Goal: Task Accomplishment & Management: Manage account settings

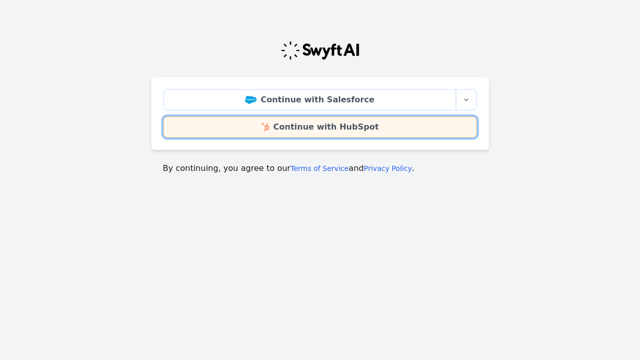
click at [269, 130] on img at bounding box center [266, 127] width 8 height 8
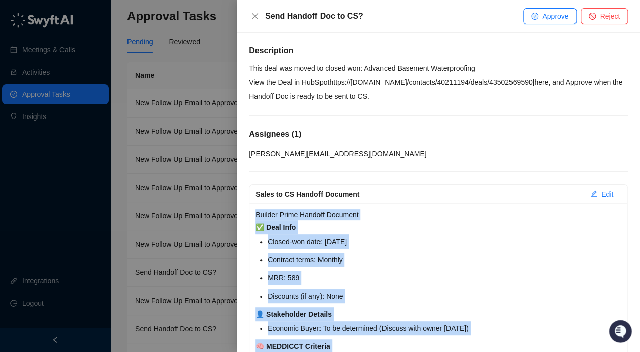
drag, startPoint x: 442, startPoint y: 244, endPoint x: 252, endPoint y: 210, distance: 193.1
copy div "Loremip Dolor Sitamet Consecte ✅ Adip Elit Seddoe-tem inci: Utlaboree 72do, 752…"
click at [560, 20] on span "Approve" at bounding box center [555, 16] width 26 height 11
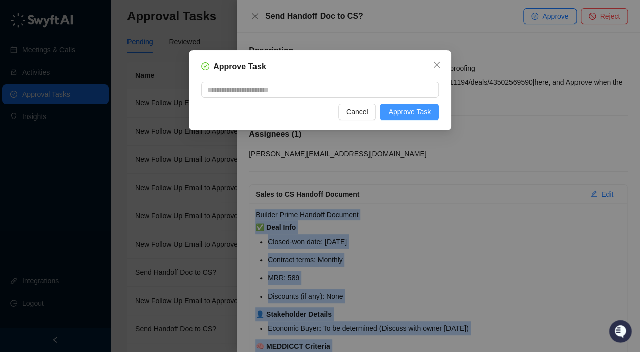
click at [423, 111] on span "Approve Task" at bounding box center [409, 111] width 43 height 11
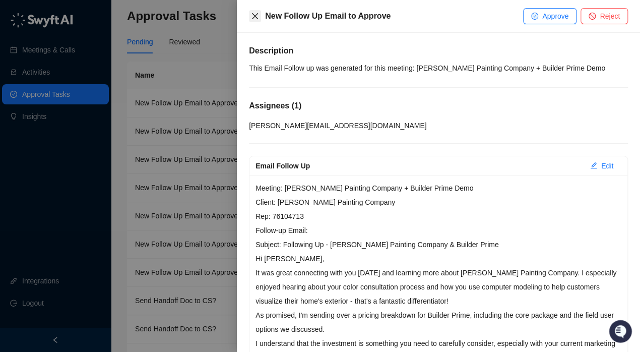
click at [256, 16] on icon "close" at bounding box center [255, 16] width 8 height 8
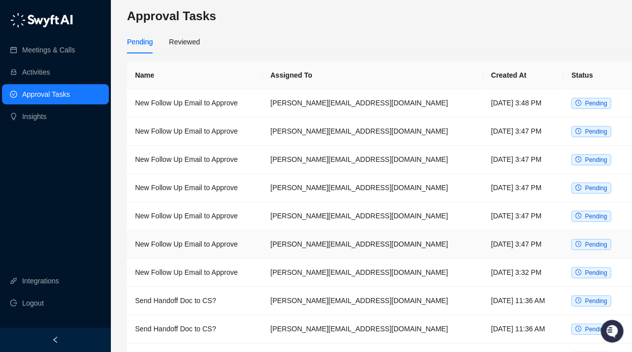
click at [201, 244] on td "New Follow Up Email to Approve" at bounding box center [195, 244] width 136 height 28
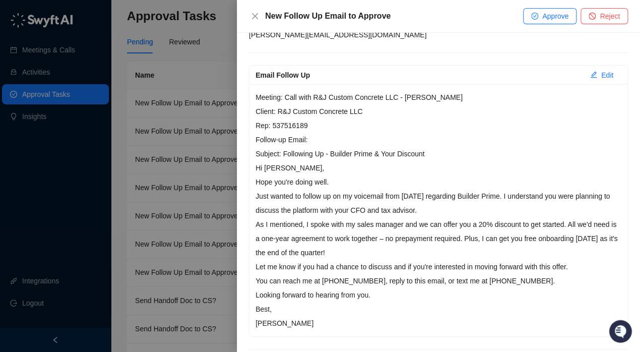
scroll to position [151, 0]
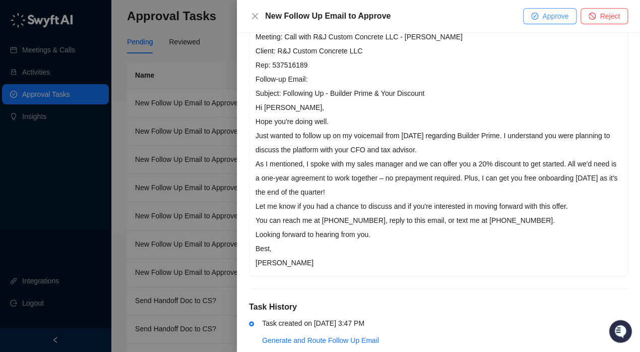
click at [536, 15] on icon "check-circle" at bounding box center [534, 16] width 3 height 3
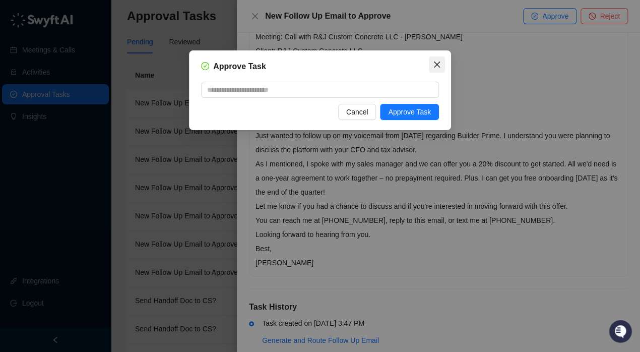
click at [434, 66] on icon "close" at bounding box center [437, 64] width 8 height 8
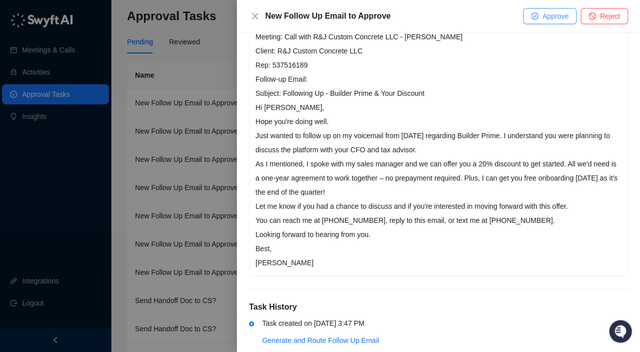
click at [556, 17] on span "Approve" at bounding box center [555, 16] width 26 height 11
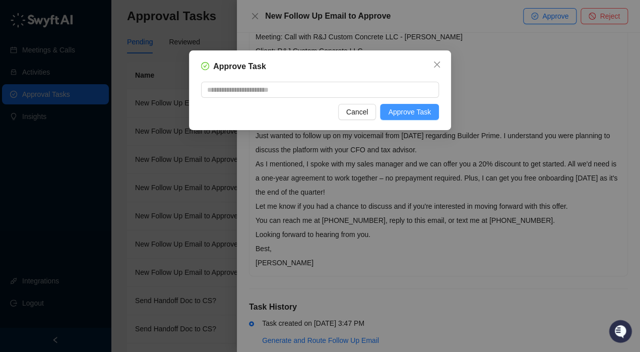
click at [405, 112] on span "Approve Task" at bounding box center [409, 111] width 43 height 11
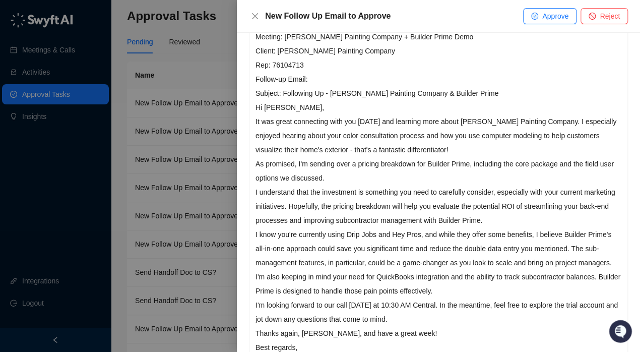
click at [56, 196] on div at bounding box center [320, 176] width 640 height 352
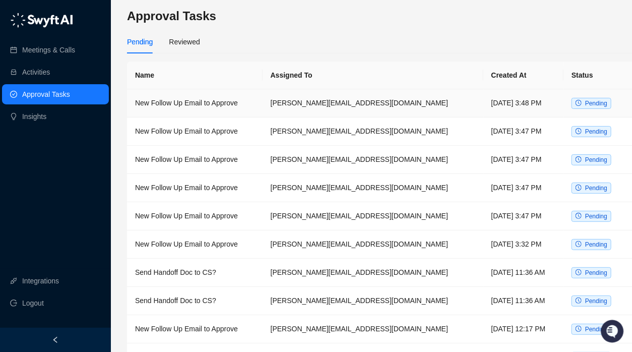
click at [263, 107] on td "New Follow Up Email to Approve" at bounding box center [195, 103] width 136 height 28
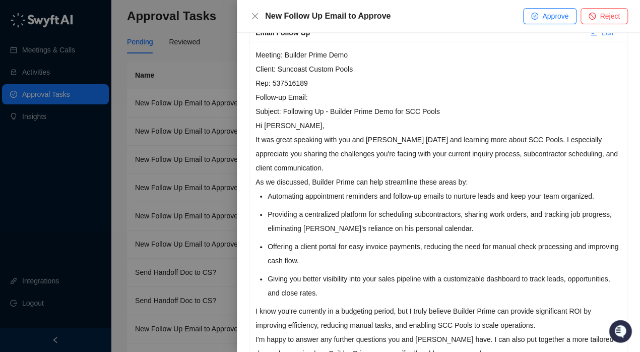
scroll to position [151, 0]
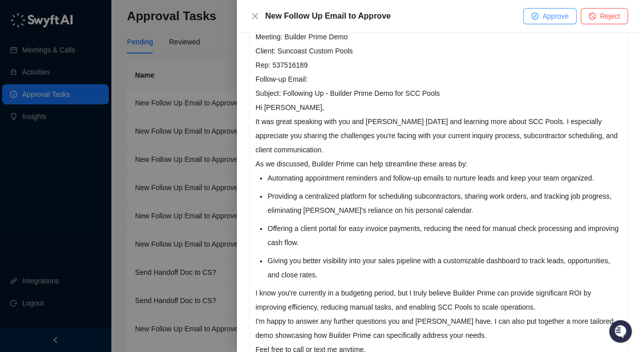
click at [538, 17] on icon "check-circle" at bounding box center [534, 16] width 7 height 7
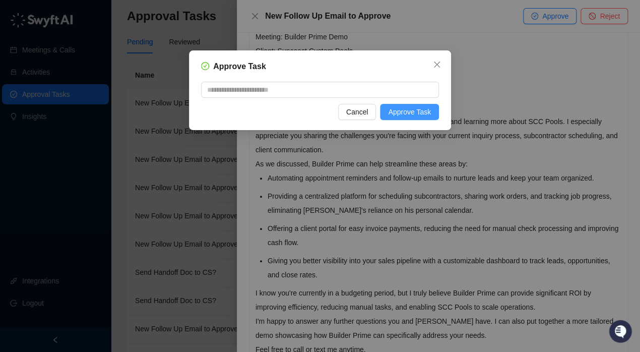
click at [411, 112] on span "Approve Task" at bounding box center [409, 111] width 43 height 11
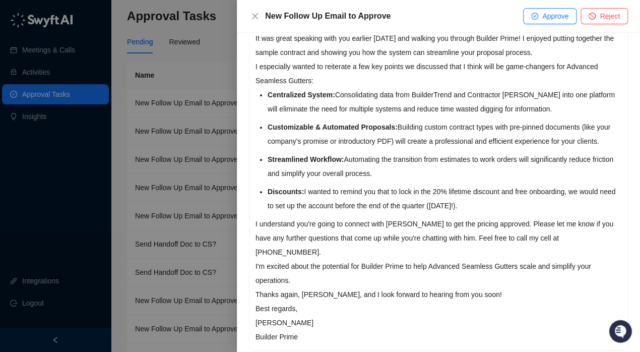
scroll to position [252, 0]
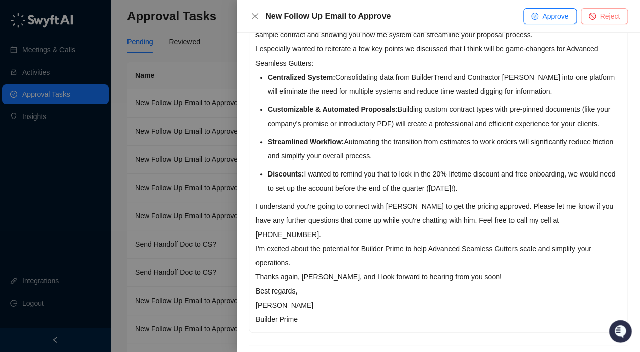
click at [608, 19] on span "Reject" at bounding box center [610, 16] width 20 height 11
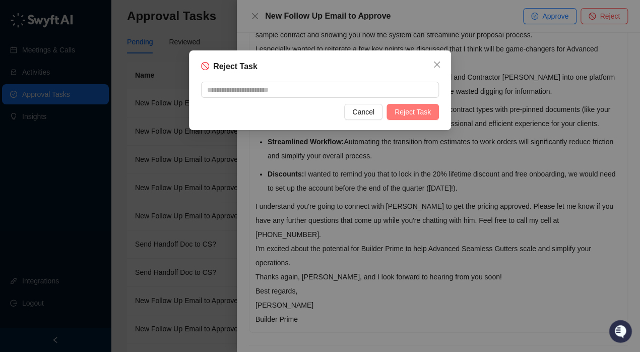
click at [418, 107] on span "Reject Task" at bounding box center [413, 111] width 36 height 11
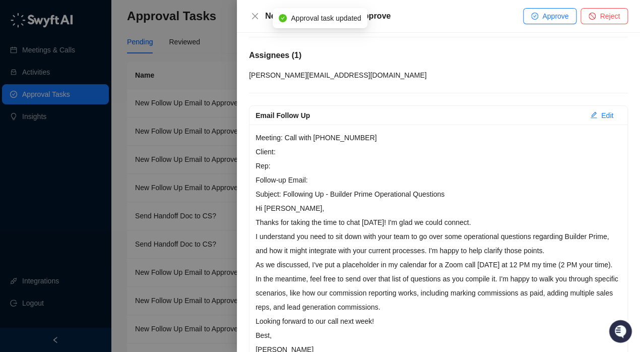
scroll to position [101, 0]
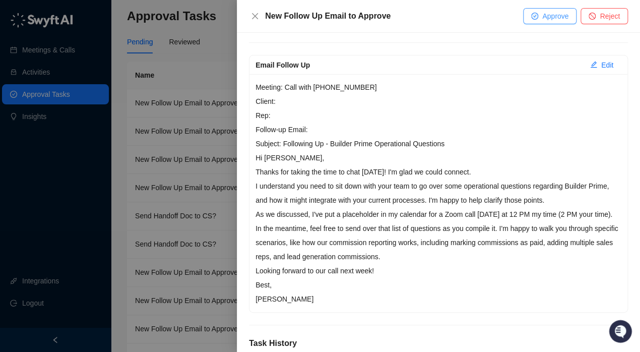
click at [539, 17] on button "Approve" at bounding box center [549, 16] width 53 height 16
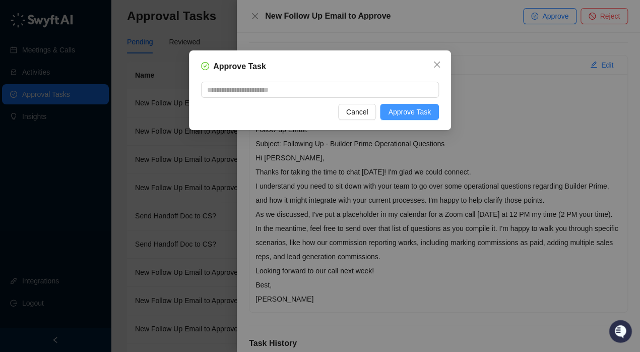
click at [414, 111] on span "Approve Task" at bounding box center [409, 111] width 43 height 11
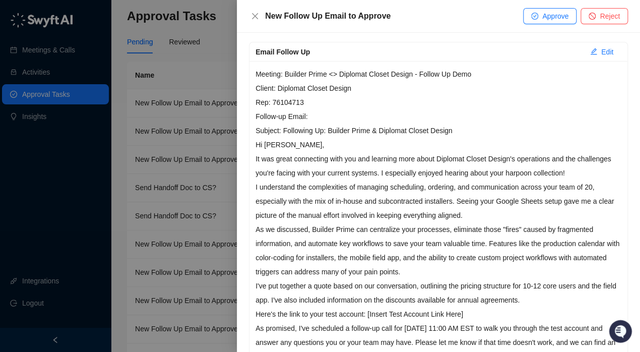
scroll to position [101, 0]
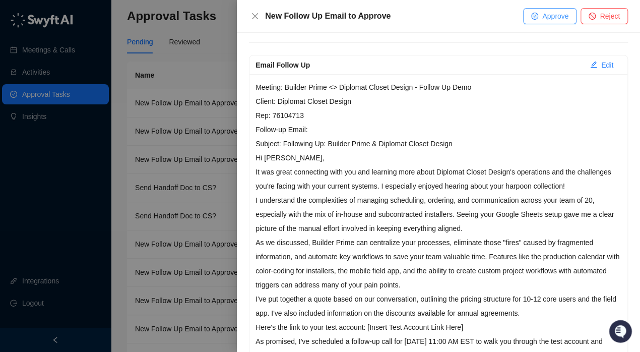
click at [541, 16] on button "Approve" at bounding box center [549, 16] width 53 height 16
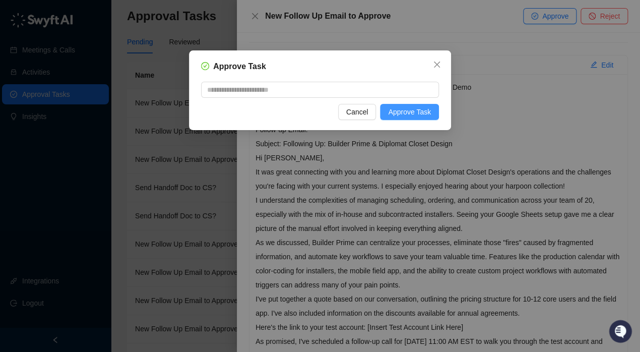
click at [413, 112] on span "Approve Task" at bounding box center [409, 111] width 43 height 11
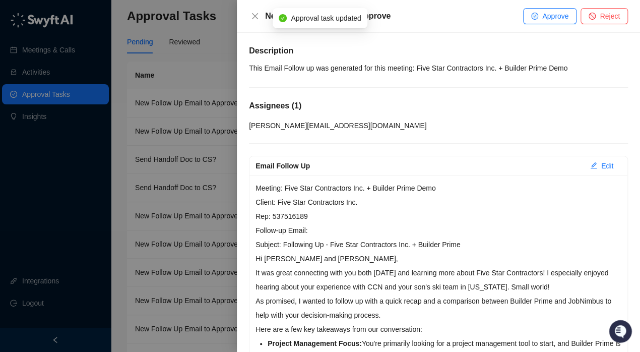
scroll to position [101, 0]
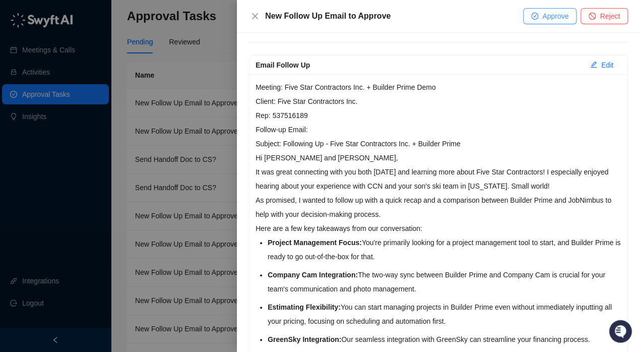
click at [546, 16] on span "Approve" at bounding box center [555, 16] width 26 height 11
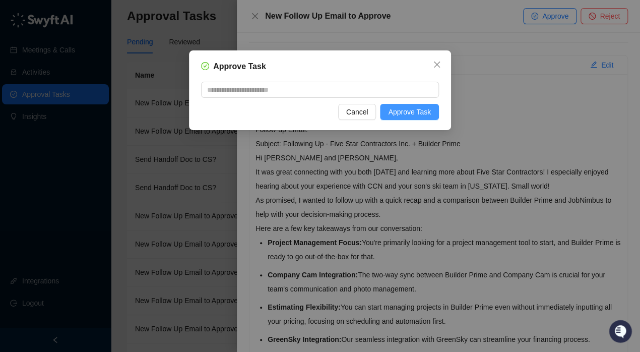
click at [403, 110] on span "Approve Task" at bounding box center [409, 111] width 43 height 11
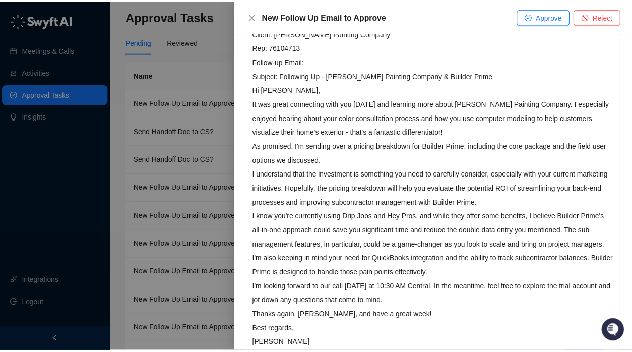
scroll to position [182, 0]
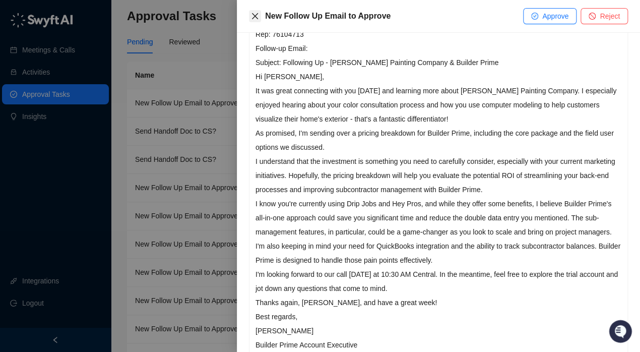
click at [256, 16] on icon "close" at bounding box center [255, 16] width 6 height 6
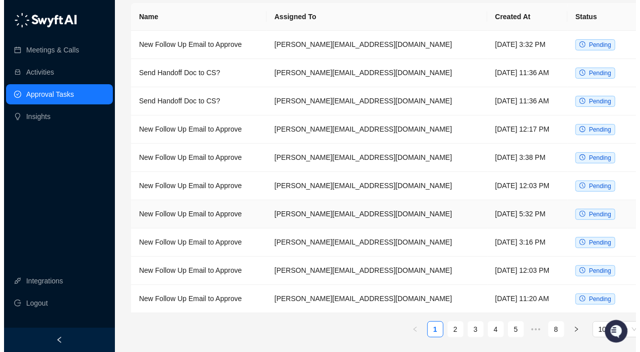
scroll to position [59, 0]
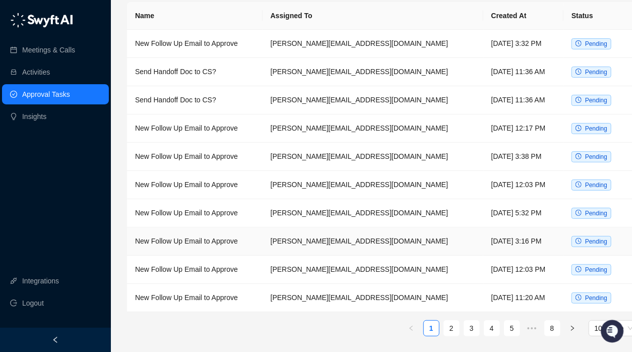
click at [189, 239] on td "New Follow Up Email to Approve" at bounding box center [195, 241] width 136 height 28
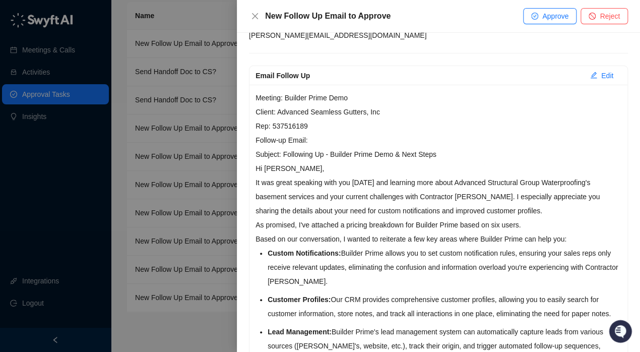
scroll to position [101, 0]
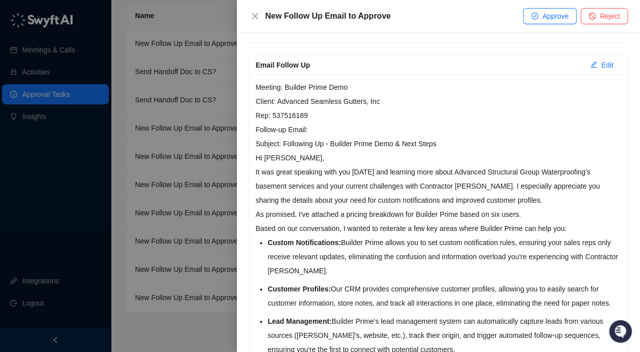
click at [170, 222] on div at bounding box center [320, 176] width 640 height 352
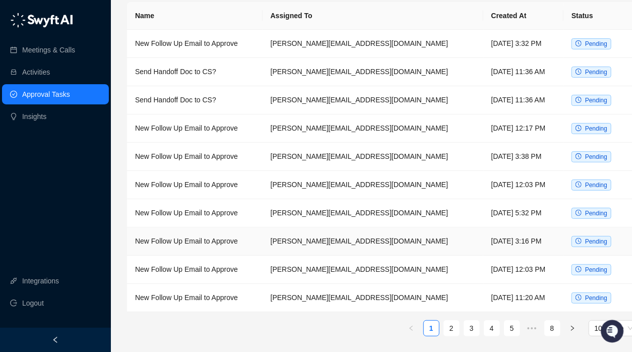
click at [188, 248] on td "New Follow Up Email to Approve" at bounding box center [195, 241] width 136 height 28
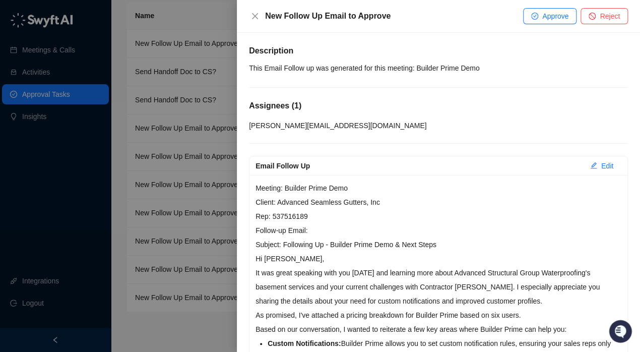
click at [192, 257] on div at bounding box center [320, 176] width 640 height 352
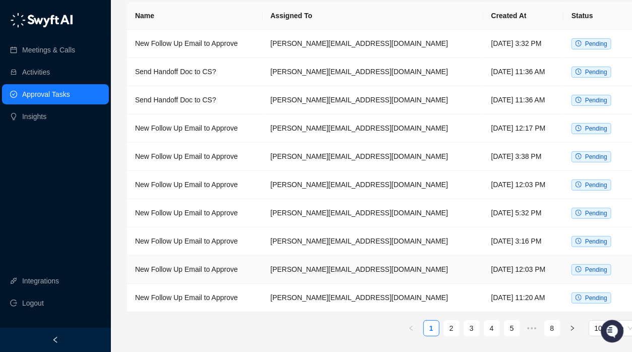
click at [200, 275] on td "New Follow Up Email to Approve" at bounding box center [195, 270] width 136 height 28
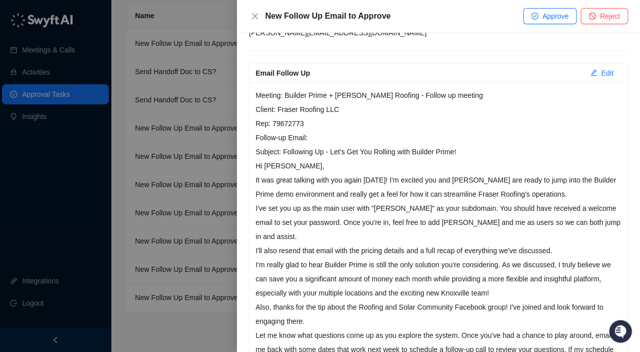
scroll to position [89, 0]
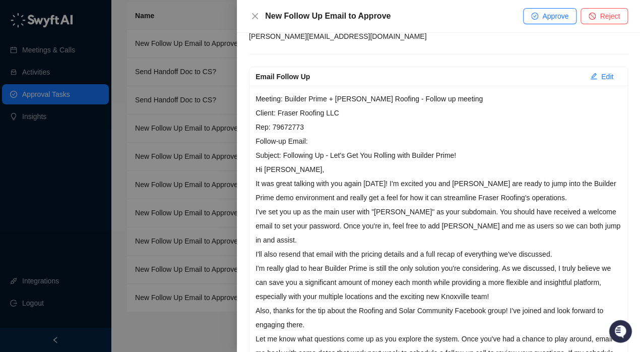
click at [113, 263] on div at bounding box center [320, 176] width 640 height 352
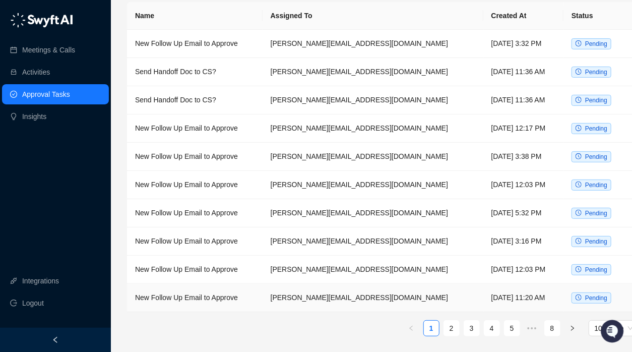
click at [181, 296] on td "New Follow Up Email to Approve" at bounding box center [195, 298] width 136 height 28
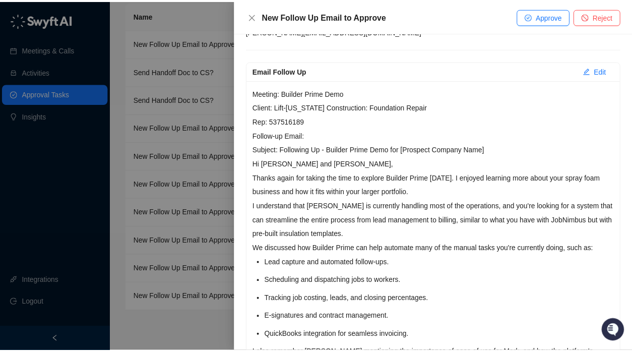
scroll to position [151, 0]
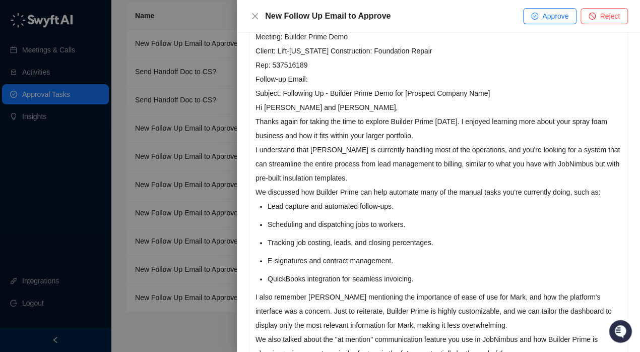
click at [121, 222] on div at bounding box center [320, 176] width 640 height 352
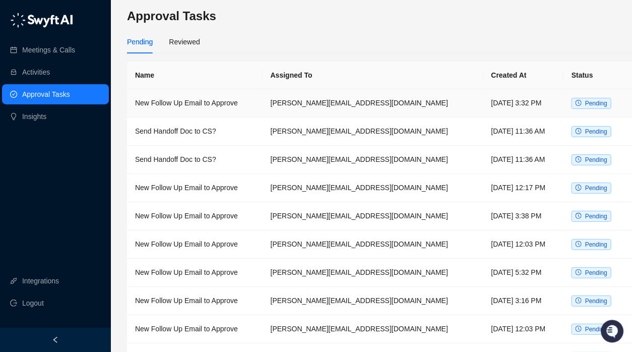
click at [187, 103] on td "New Follow Up Email to Approve" at bounding box center [195, 103] width 136 height 28
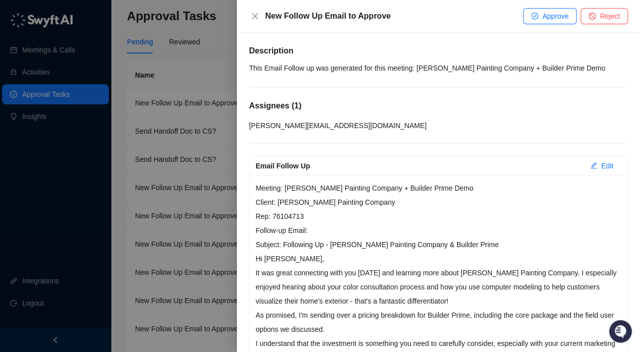
click at [81, 186] on div at bounding box center [320, 176] width 640 height 352
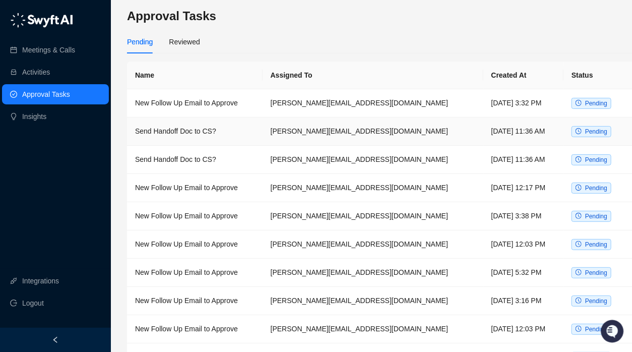
click at [169, 132] on td "Send Handoff Doc to CS?" at bounding box center [195, 131] width 136 height 28
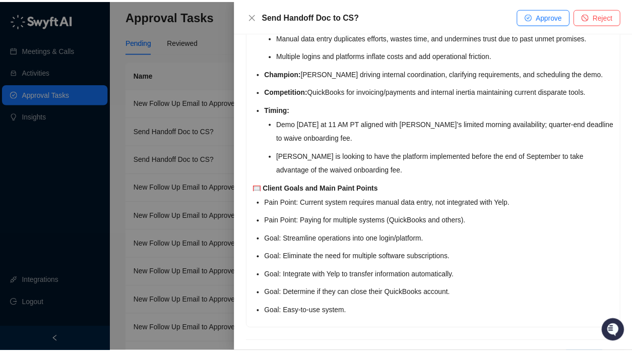
scroll to position [858, 0]
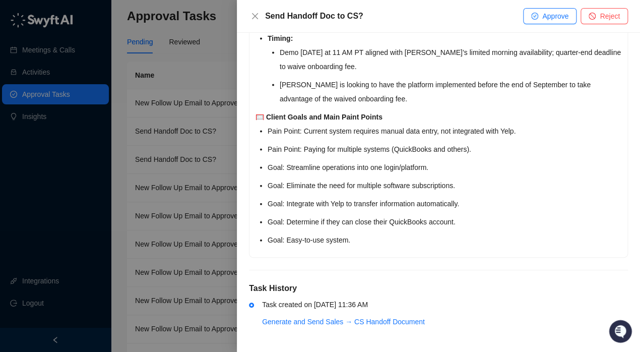
click at [60, 241] on div at bounding box center [320, 176] width 640 height 352
